Goal: Transaction & Acquisition: Purchase product/service

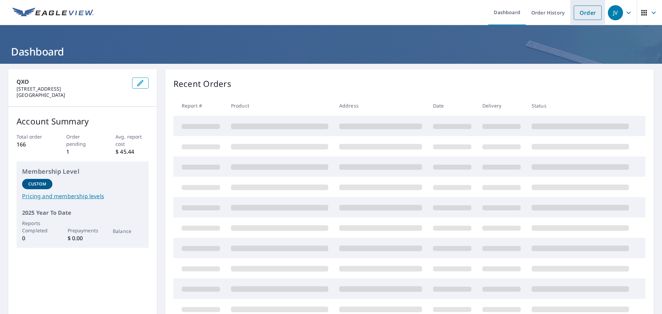
click at [579, 13] on link "Order" at bounding box center [588, 13] width 28 height 14
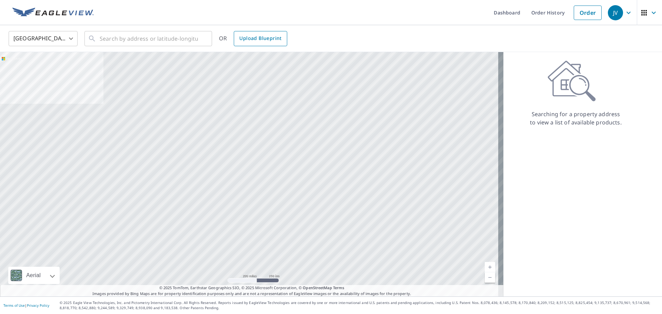
click at [235, 39] on link "Upload Blueprint" at bounding box center [260, 38] width 53 height 15
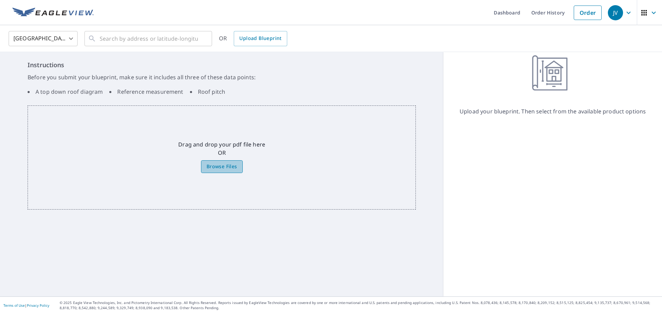
click at [212, 164] on span "Browse Files" at bounding box center [222, 166] width 31 height 9
click at [0, 0] on input "Browse Files" at bounding box center [0, 0] width 0 height 0
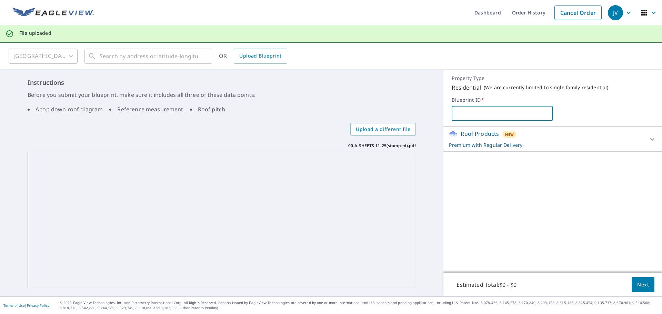
click at [458, 112] on input "text" at bounding box center [502, 113] width 101 height 19
click at [481, 115] on input "text" at bounding box center [502, 113] width 101 height 19
type input "[PERSON_NAME]"
click at [637, 286] on span "Next" at bounding box center [643, 285] width 12 height 9
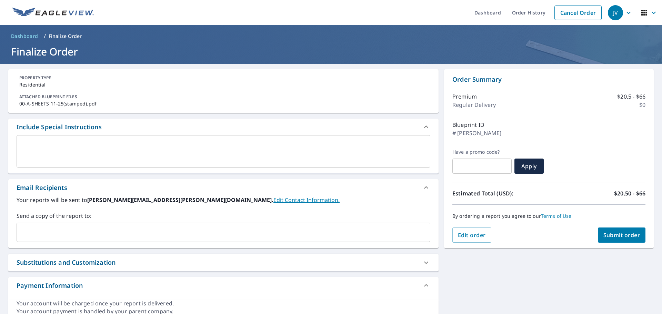
click at [609, 235] on span "Submit order" at bounding box center [622, 235] width 37 height 8
checkbox input "true"
